Goal: Find specific page/section: Find specific page/section

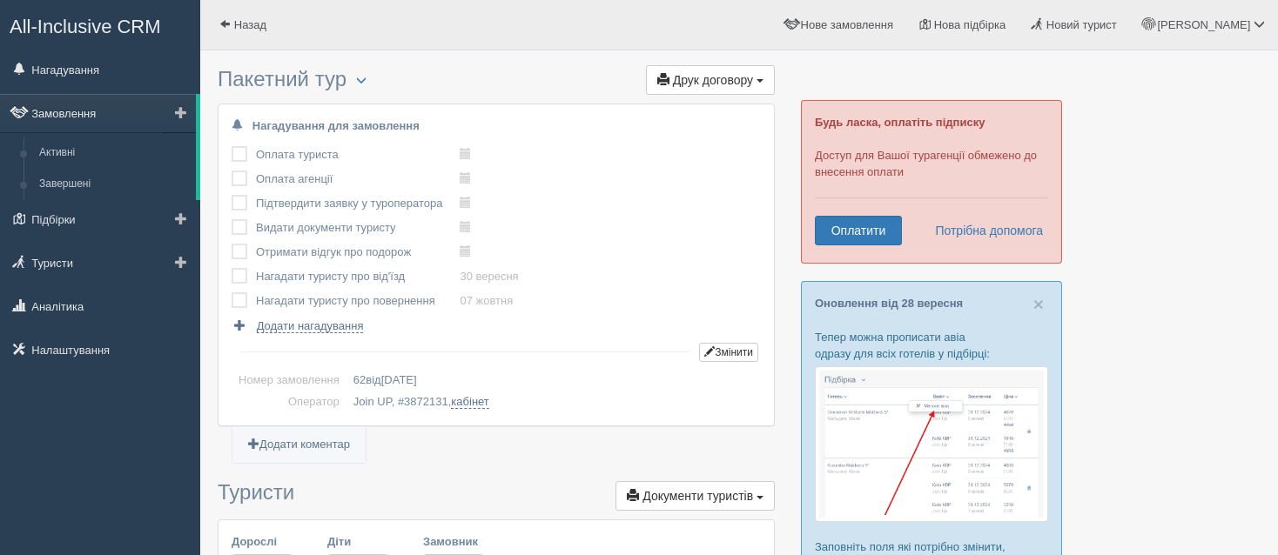
click at [124, 102] on link "Замовлення" at bounding box center [98, 113] width 196 height 38
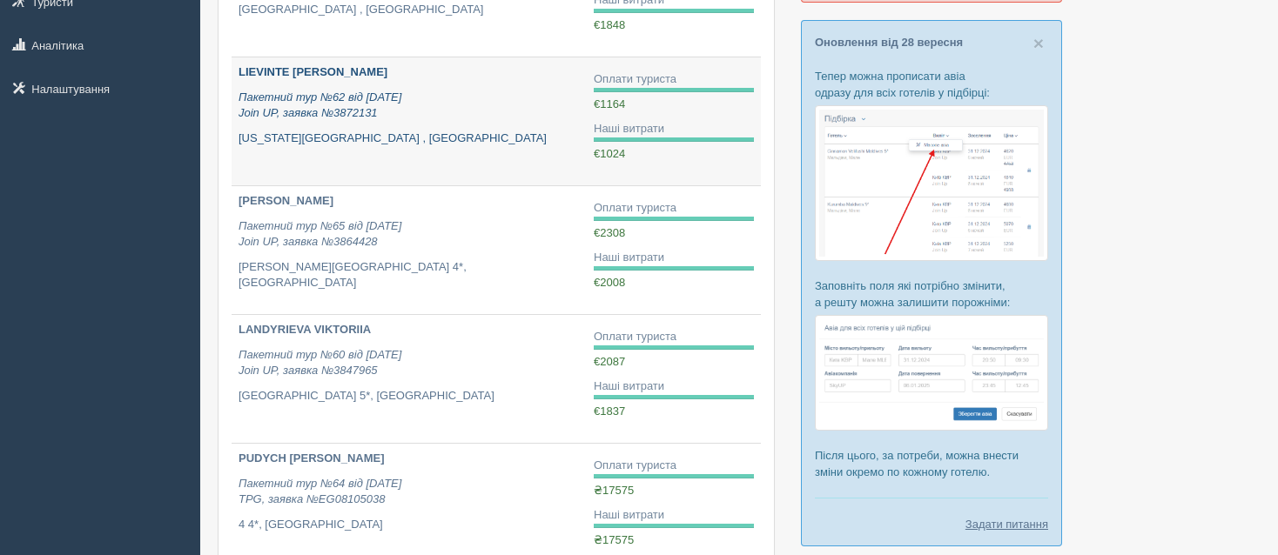
scroll to position [348, 0]
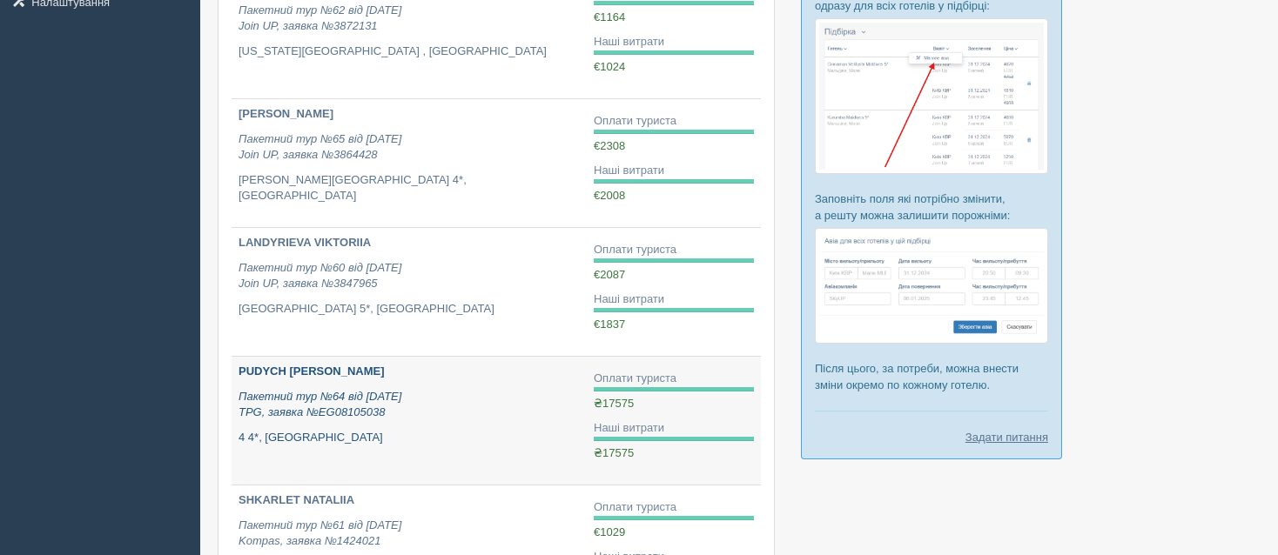
click at [326, 400] on icon "Пакетний тур №64 від 01.09.2025 TPG, заявка №EG08105038" at bounding box center [319, 405] width 163 height 30
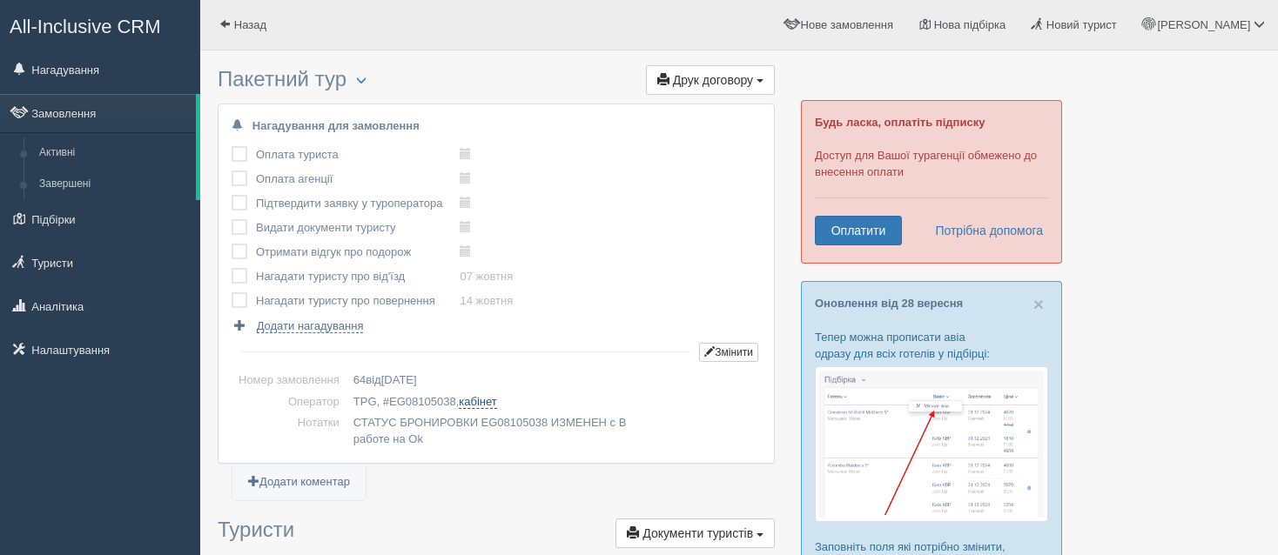
click at [490, 403] on link "кабінет" at bounding box center [477, 402] width 37 height 14
